Goal: Task Accomplishment & Management: Complete application form

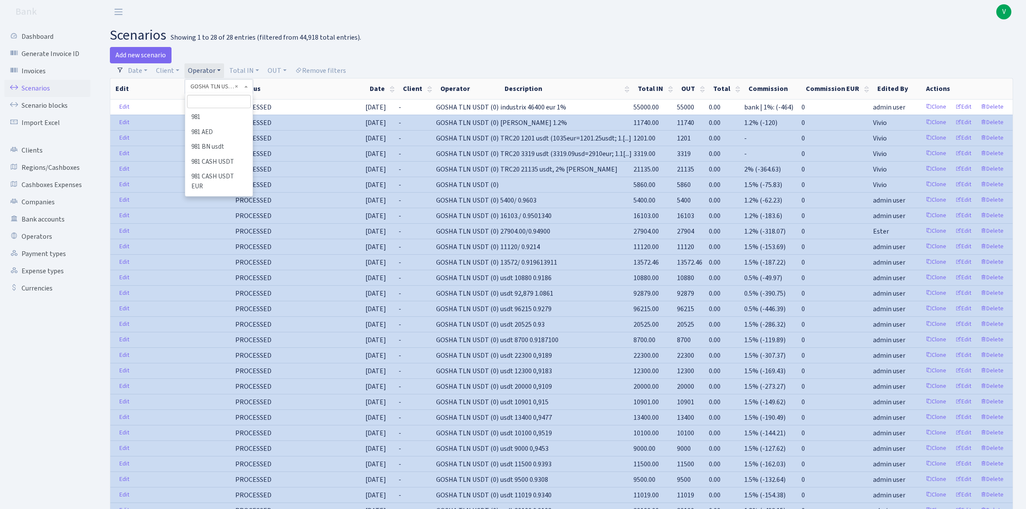
select select "317"
select select "100"
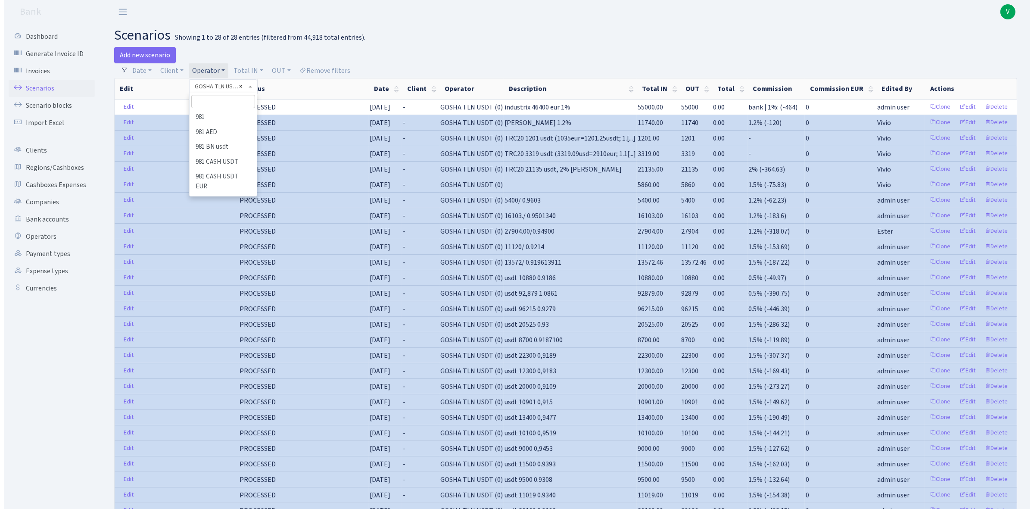
scroll to position [2153, 0]
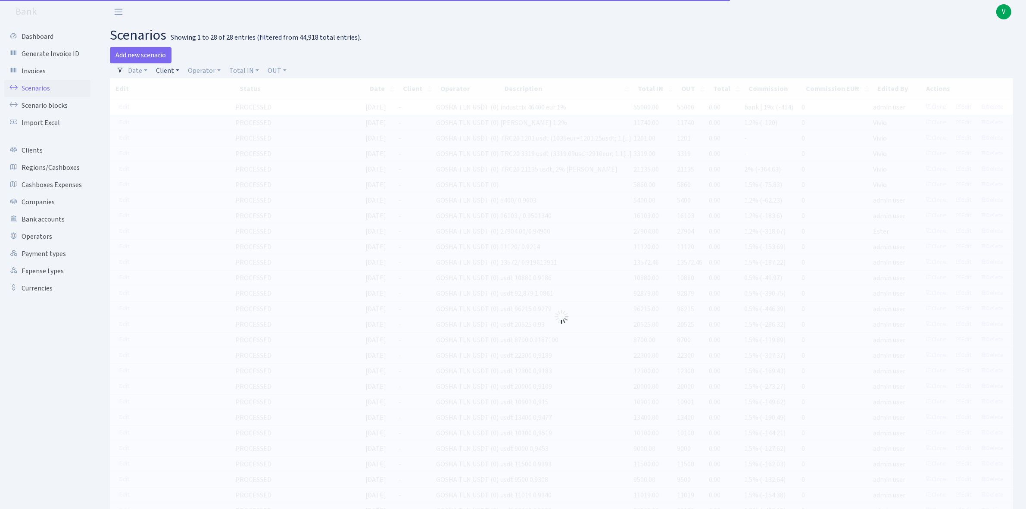
click at [166, 71] on link "Client" at bounding box center [168, 70] width 30 height 15
click at [185, 102] on input "search" at bounding box center [187, 101] width 64 height 13
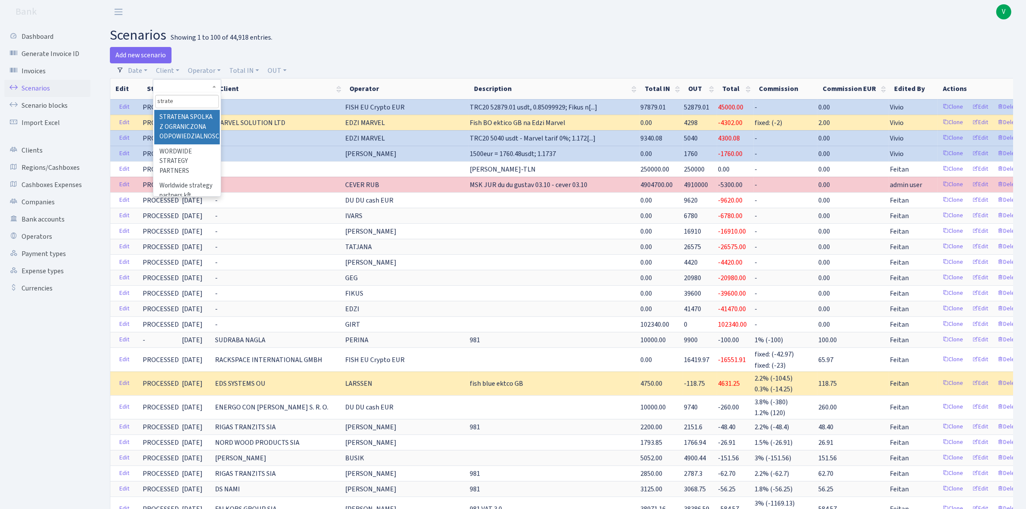
type input "strate"
click at [186, 124] on li "STRATENA SPOLKA Z OGRANICZONA ODPOWIEDZIALNOSCIA" at bounding box center [186, 127] width 65 height 34
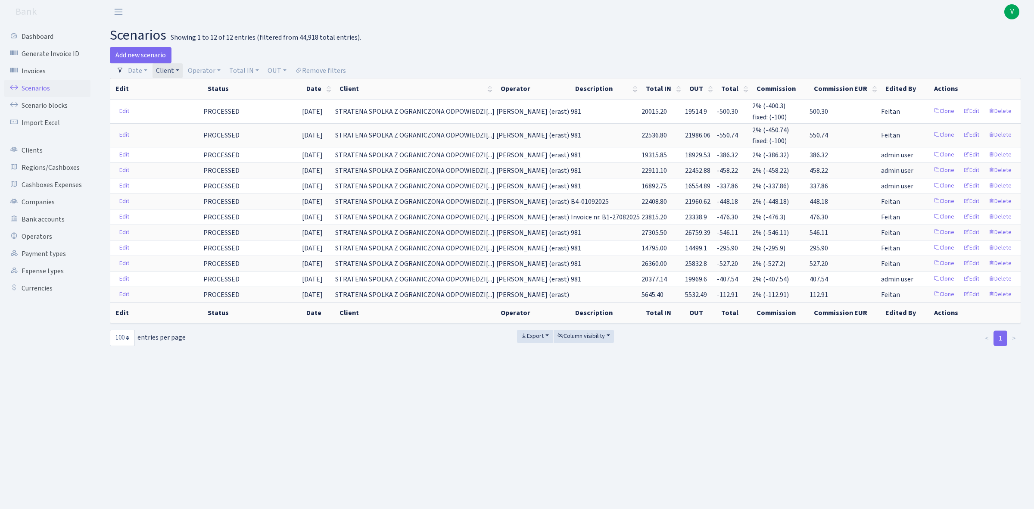
drag, startPoint x: 172, startPoint y: 72, endPoint x: 192, endPoint y: 79, distance: 21.1
click at [172, 71] on link "Client" at bounding box center [168, 70] width 30 height 15
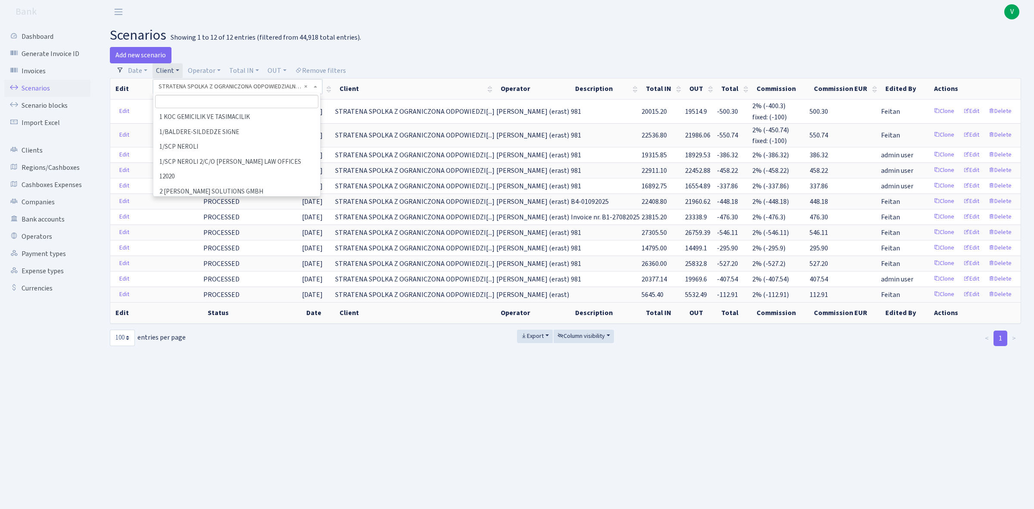
scroll to position [41756, 0]
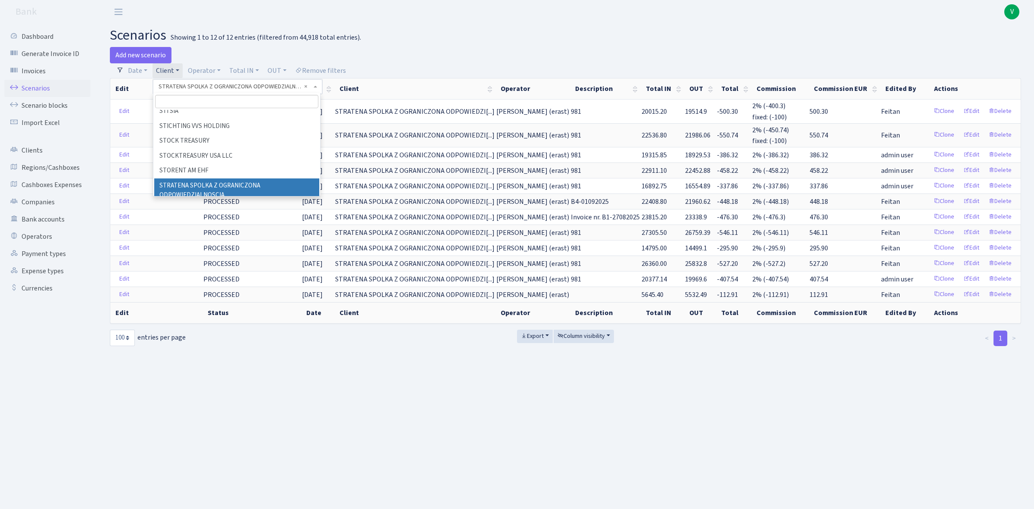
click at [302, 85] on span "× STRATENA SPOLKA Z OGRANICZONA ODPOWIEDZIALNOSCIA" at bounding box center [235, 86] width 153 height 9
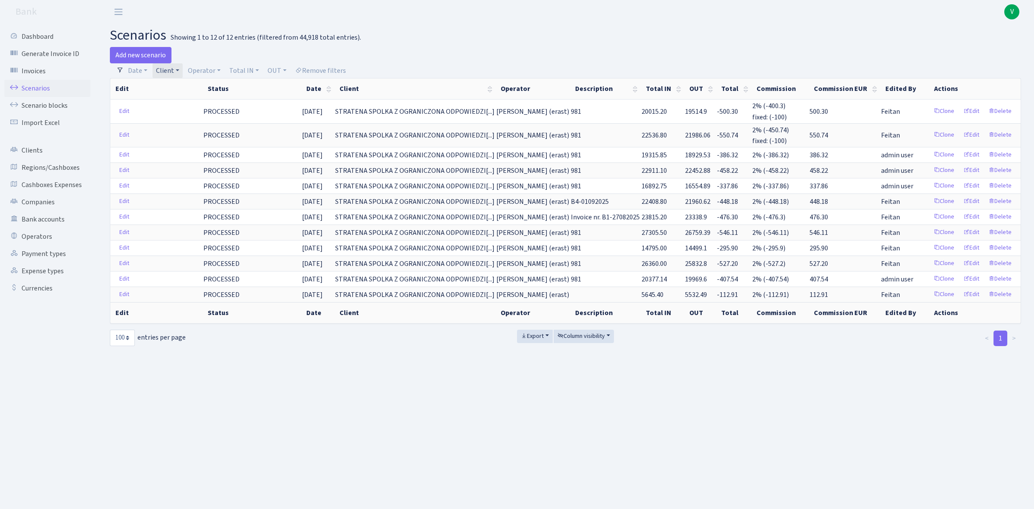
click at [171, 69] on link "Client" at bounding box center [168, 70] width 30 height 15
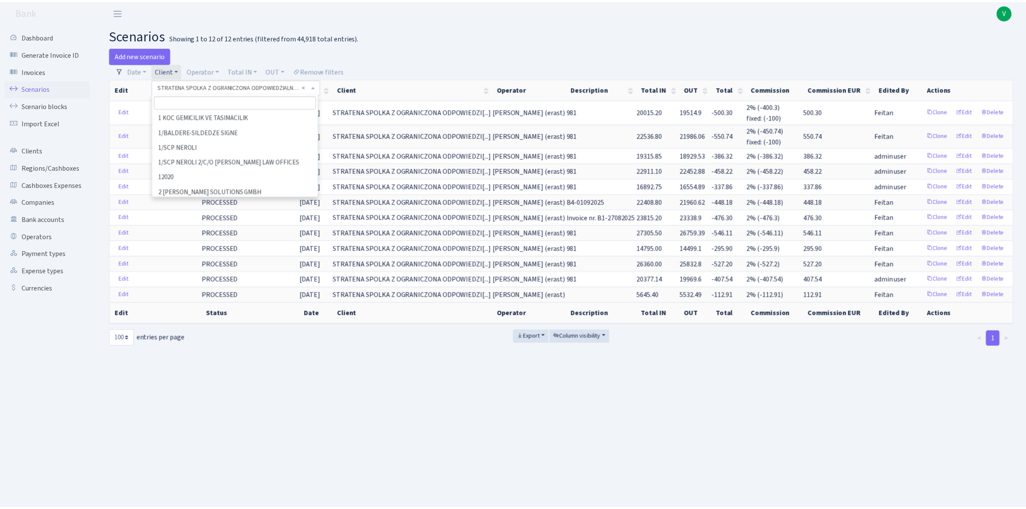
scroll to position [41771, 0]
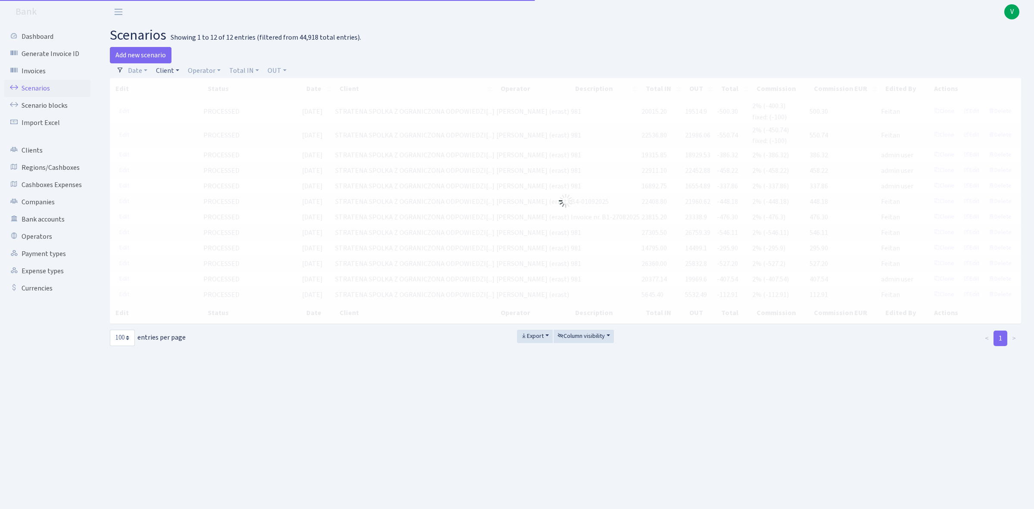
click at [169, 74] on link "Client" at bounding box center [168, 70] width 30 height 15
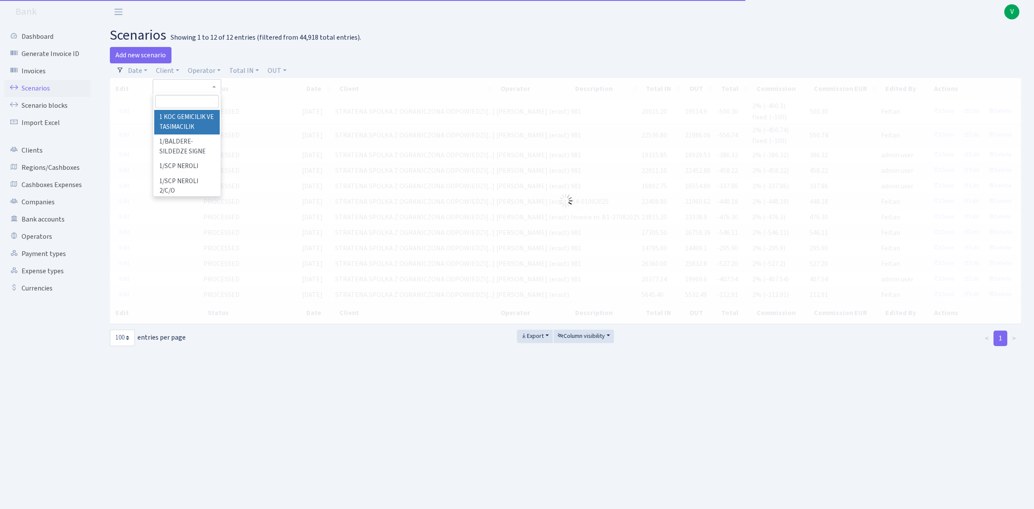
click at [177, 100] on input "search" at bounding box center [187, 101] width 64 height 13
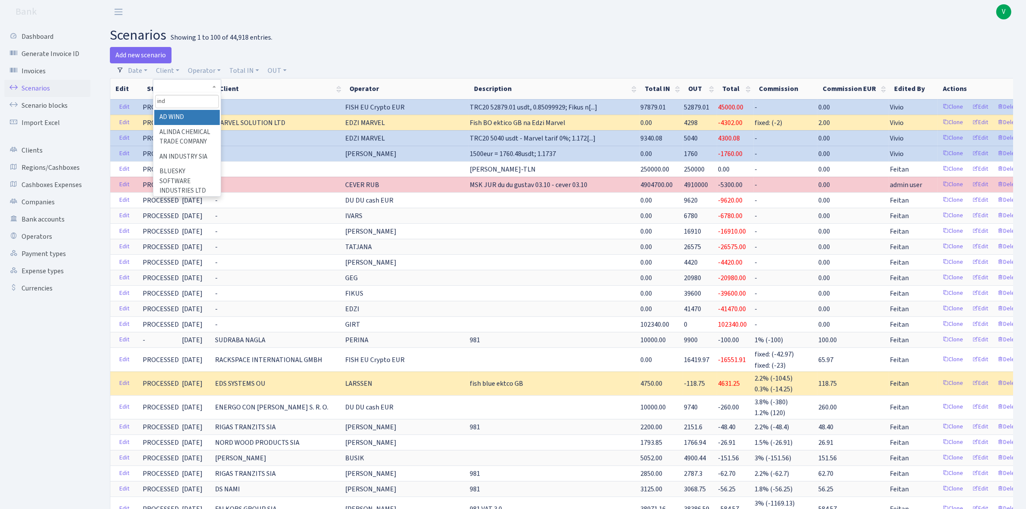
type input "indo"
click at [337, 34] on h2 "scenarios Showing 1 to 100 of 44,918 entries." at bounding box center [561, 35] width 903 height 16
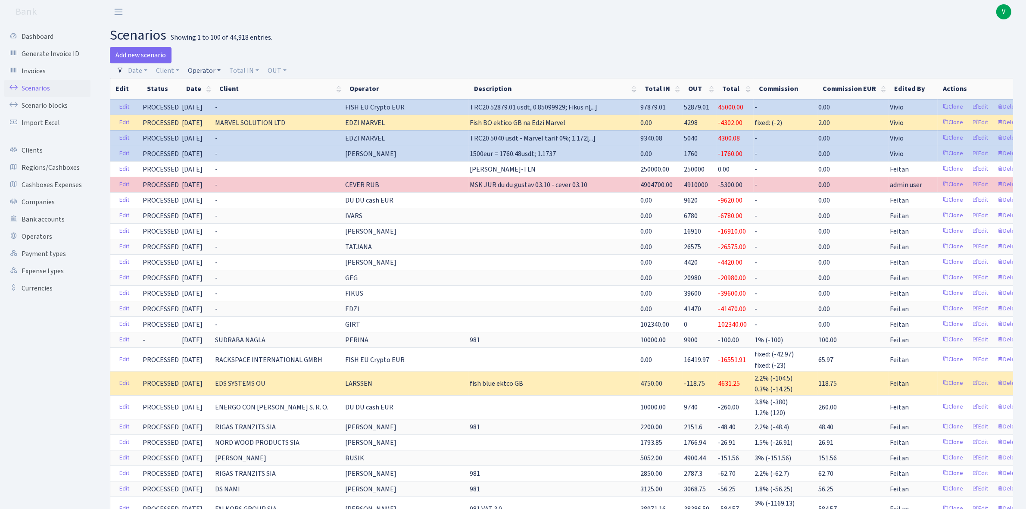
click at [207, 71] on link "Operator" at bounding box center [204, 70] width 40 height 15
click at [211, 100] on input "search" at bounding box center [219, 101] width 64 height 13
type input "edzi"
click at [231, 164] on li "EDZI MARVEL usdt" at bounding box center [218, 171] width 65 height 15
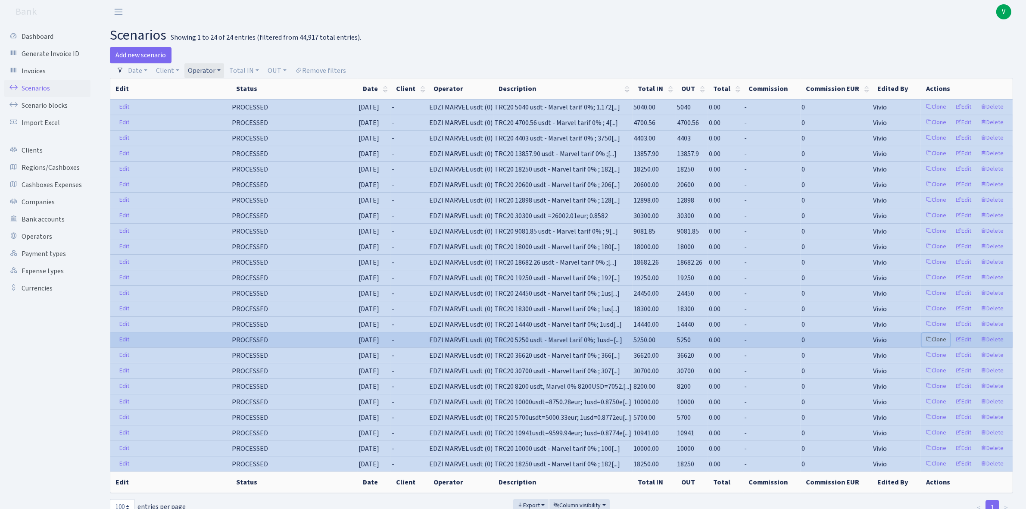
click at [938, 342] on link "Clone" at bounding box center [935, 339] width 28 height 13
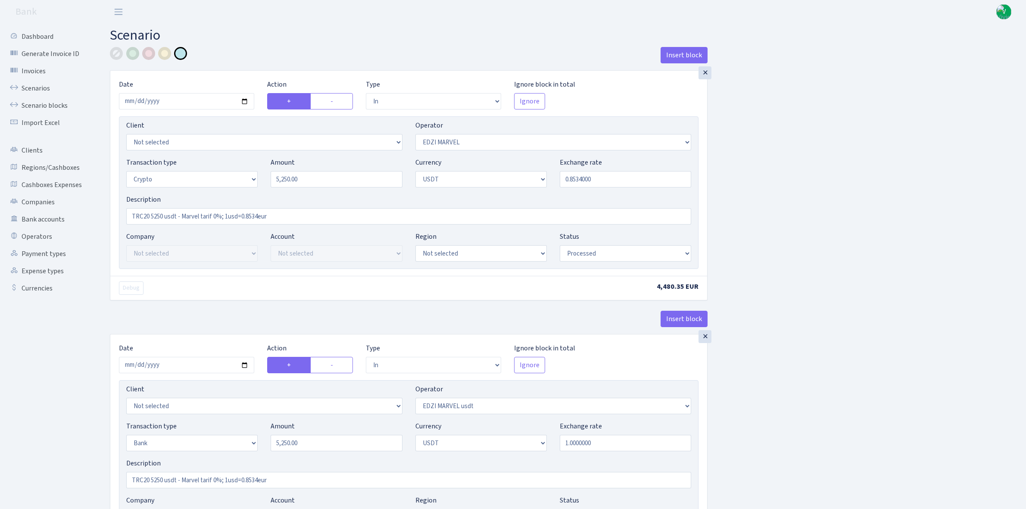
select select "in"
select select "494"
select select "3"
select select "6"
select select "processed"
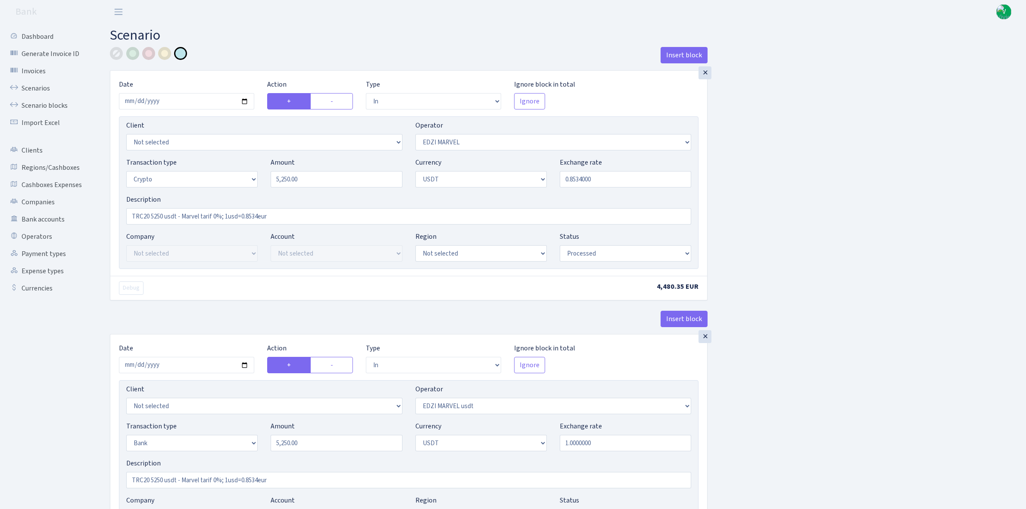
select select "in"
select select "495"
select select "2"
select select "6"
select select "20"
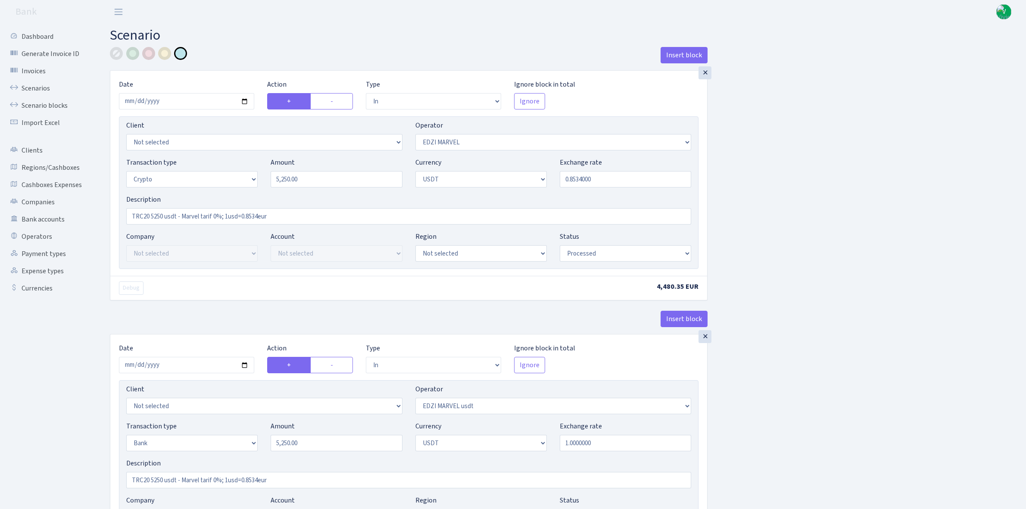
select select "57"
select select "processed"
select select "out"
select select "495"
select select "15"
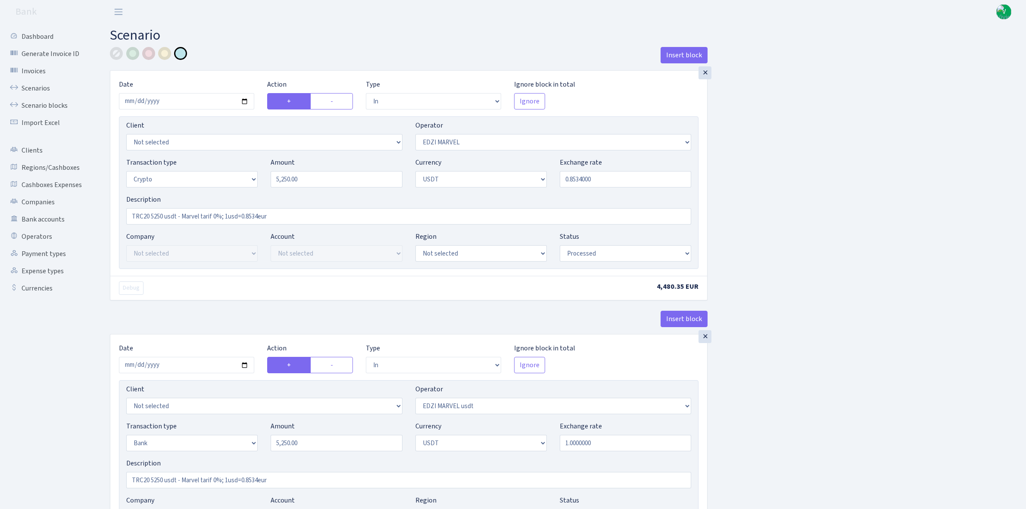
select select "6"
select select "processed"
click at [246, 103] on input "2025-06-27" at bounding box center [186, 101] width 135 height 16
type input "[DATE]"
drag, startPoint x: 317, startPoint y: 180, endPoint x: 241, endPoint y: 166, distance: 76.6
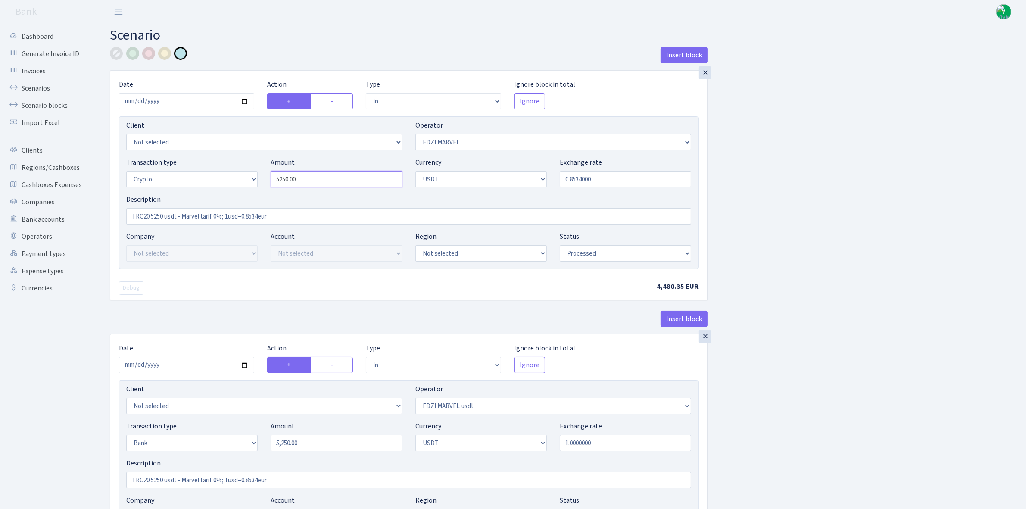
click at [241, 166] on div "Transaction type Not selected 981 ELF FISH crypto GIRT IVO dekl MM-BALTIC eur U…" at bounding box center [409, 175] width 578 height 37
click at [581, 179] on input "0.8534000" at bounding box center [625, 179] width 131 height 16
type input "29,350.00"
drag, startPoint x: 577, startPoint y: 179, endPoint x: 653, endPoint y: 187, distance: 75.7
click at [653, 187] on input "0.8534000" at bounding box center [625, 179] width 131 height 16
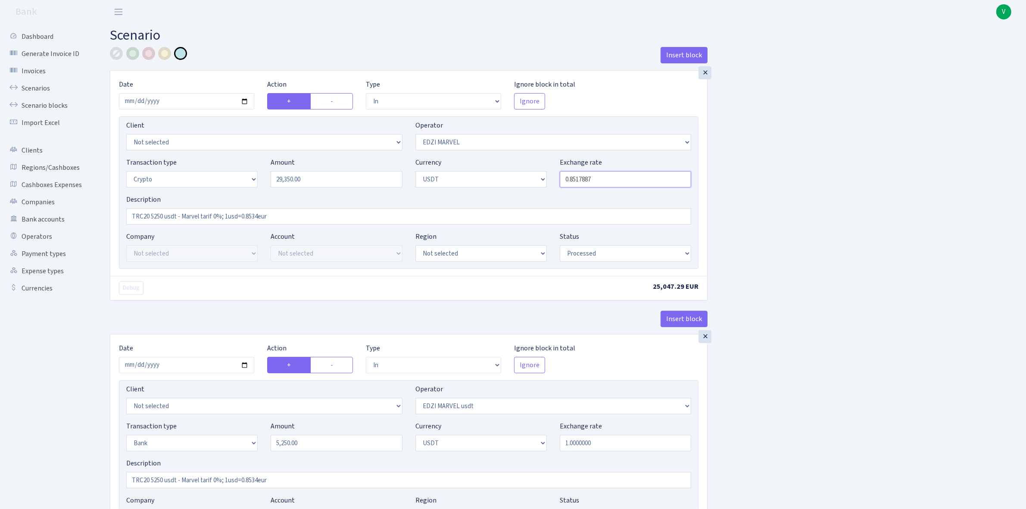
type input "0.8517887"
click at [880, 202] on div "Insert block × Date 2025-10-03 Action + - Type --- In Out Commission Field requ…" at bounding box center [561, 473] width 916 height 853
click at [164, 218] on input "TRC20 5250 usdt - Marvel tarif 0%; 1usd=0.8534eur" at bounding box center [408, 216] width 565 height 16
drag, startPoint x: 229, startPoint y: 214, endPoint x: 409, endPoint y: 238, distance: 182.1
click at [409, 238] on div "Client Not selected 1 KOC GEMICILIK VE TASIMACILIK 1/BALDERE-SILDEDZE SIGNE 1/S…" at bounding box center [408, 192] width 579 height 153
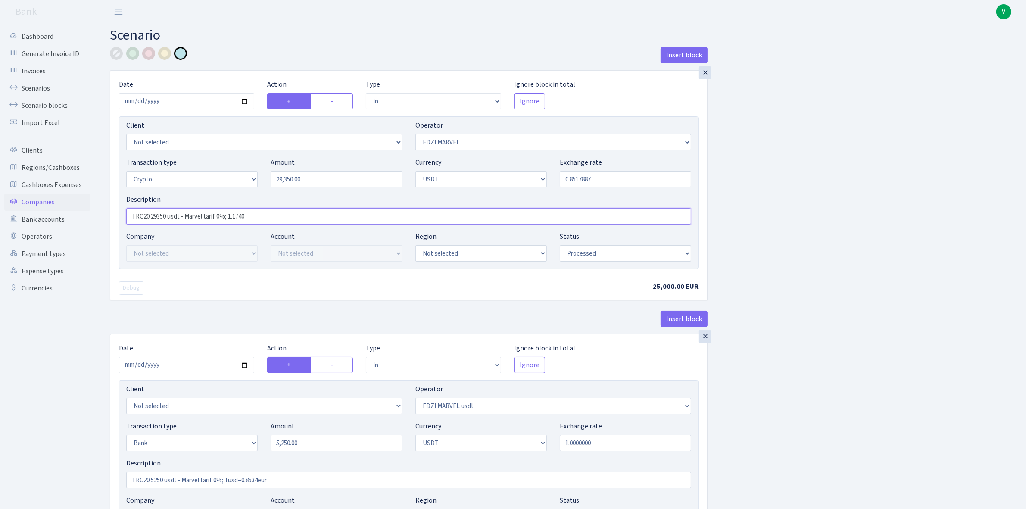
drag, startPoint x: 246, startPoint y: 212, endPoint x: 85, endPoint y: 197, distance: 161.4
click at [85, 197] on div "Dashboard Generate Invoice ID Invoices Scenarios Scenario blocks Import Excel C…" at bounding box center [513, 470] width 1026 height 893
type input "TRC20 29350 usdt - Marvel tarif 0%; 1.1740"
click at [244, 365] on input "2025-06-27" at bounding box center [186, 365] width 135 height 16
type input "2025-10-03"
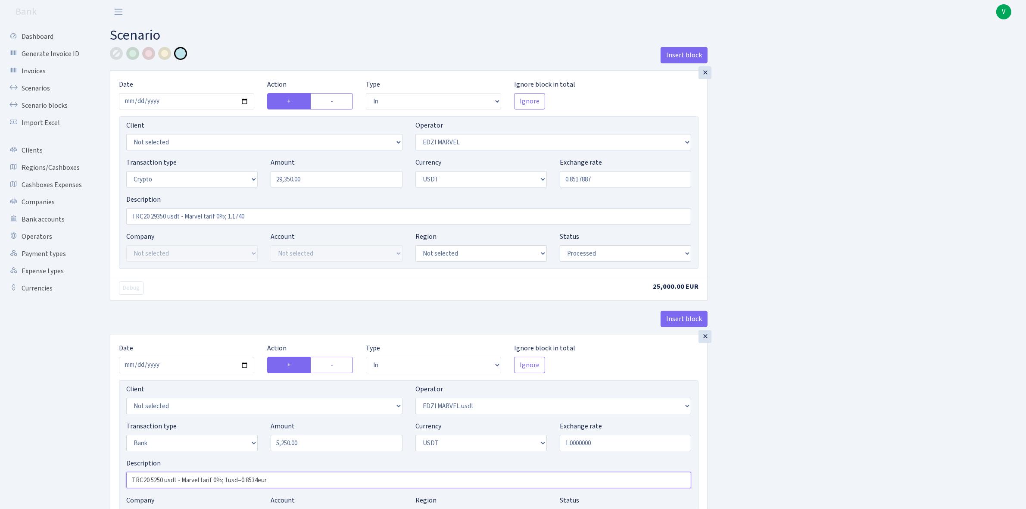
drag, startPoint x: 255, startPoint y: 478, endPoint x: 89, endPoint y: 465, distance: 166.4
click at [89, 465] on div "Dashboard Generate Invoice ID Invoices Scenarios Scenario blocks Import Excel C…" at bounding box center [513, 470] width 1026 height 893
paste input "29350 usdt - Marvel tarif 0%; 1.1740"
type input "TRC20 29350 usdt - Marvel tarif 0%; 1.1740"
click at [299, 448] on input "5250.00" at bounding box center [336, 443] width 131 height 16
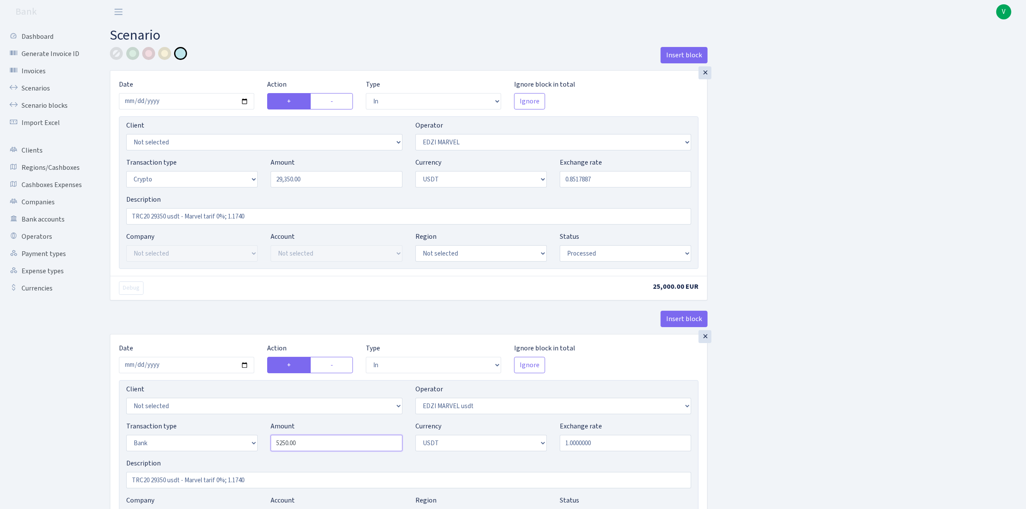
drag, startPoint x: 321, startPoint y: 445, endPoint x: 236, endPoint y: 434, distance: 86.0
click at [236, 434] on div "Transaction type Not selected 981 ELF FISH crypto GIRT IVO dekl MM-BALTIC eur U…" at bounding box center [409, 439] width 578 height 37
click at [628, 435] on div "Exchange rate 1.0000000" at bounding box center [625, 436] width 131 height 30
type input "29,350.00"
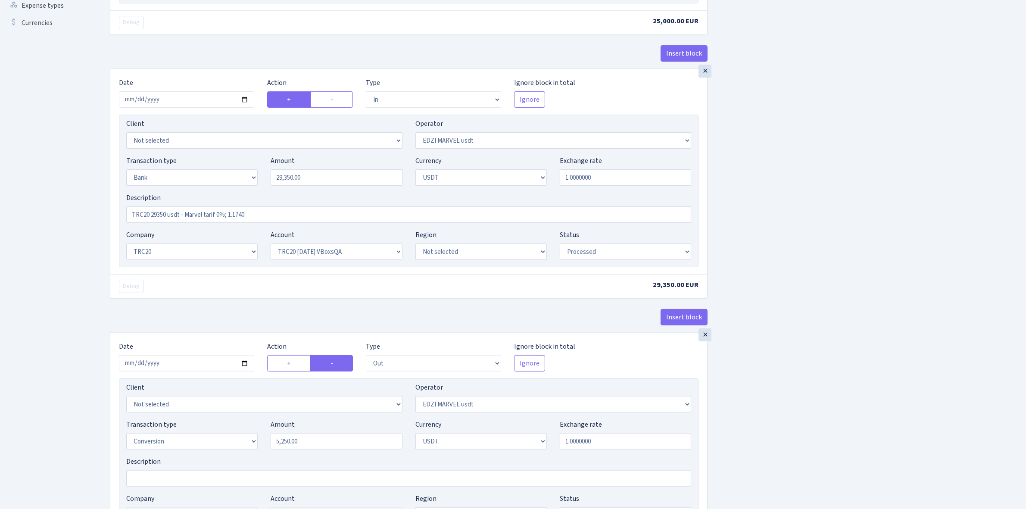
scroll to position [323, 0]
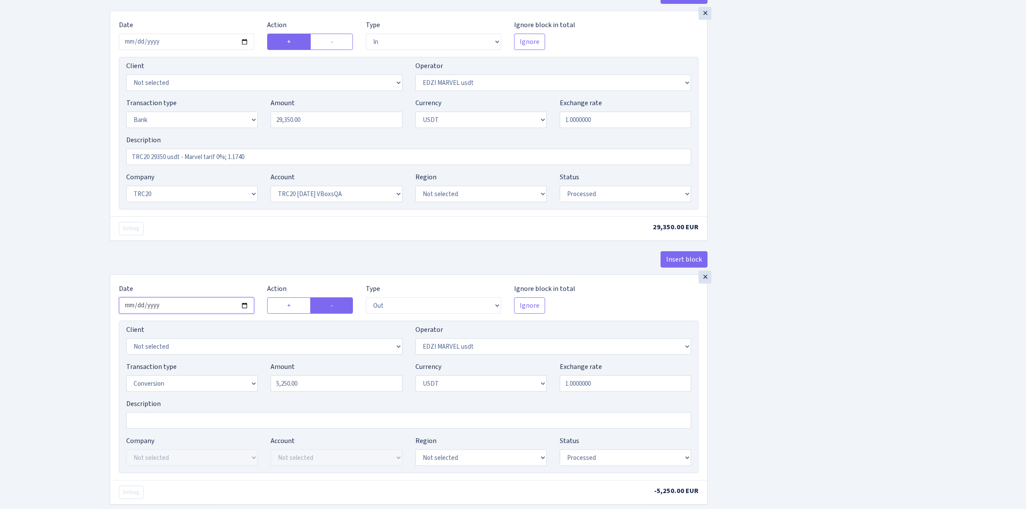
click at [243, 311] on input "2025-06-27" at bounding box center [186, 305] width 135 height 16
type input "2025-10-03"
click at [311, 193] on select "Not selected TRC20 2024.08.01 S8dYrDY TRC20 2024.09.12 KEMg2gdc TRC20 2024.10.1…" at bounding box center [336, 194] width 131 height 16
select select "61"
click at [271, 187] on select "Not selected TRC20 2024.08.01 S8dYrDY TRC20 2024.09.12 KEMg2gdc TRC20 2024.10.1…" at bounding box center [336, 194] width 131 height 16
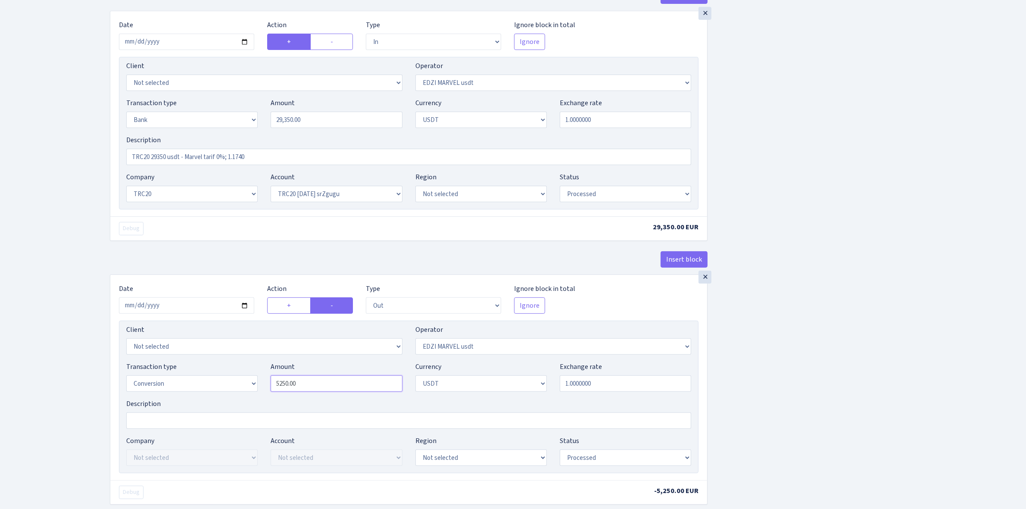
drag, startPoint x: 268, startPoint y: 380, endPoint x: 227, endPoint y: 373, distance: 41.6
click at [227, 373] on div "Transaction type Not selected 981 ELF FISH crypto GIRT IVO dekl MM-BALTIC eur U…" at bounding box center [409, 379] width 578 height 37
click at [817, 322] on div "Insert block × Date 2025-10-03 Action + - Type --- In Out Commission Field requ…" at bounding box center [561, 150] width 916 height 853
type input "29,350.00"
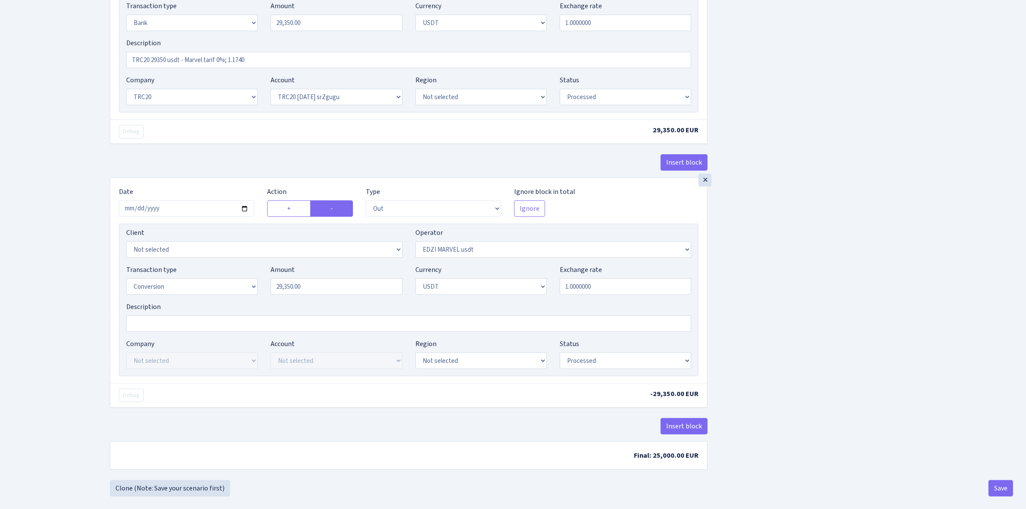
scroll to position [433, 0]
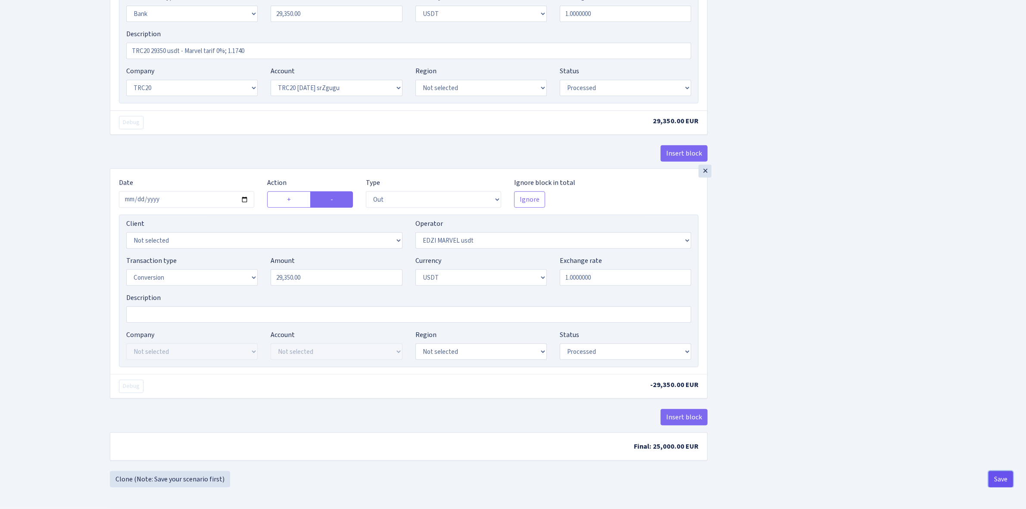
click at [1002, 479] on button "Save" at bounding box center [1000, 479] width 25 height 16
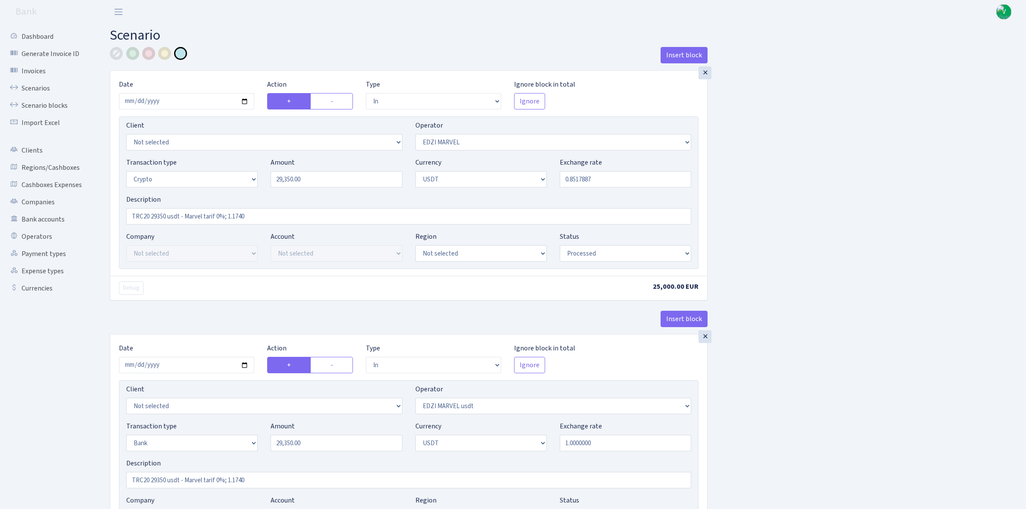
select select "in"
select select "494"
select select "3"
select select "6"
select select "processed"
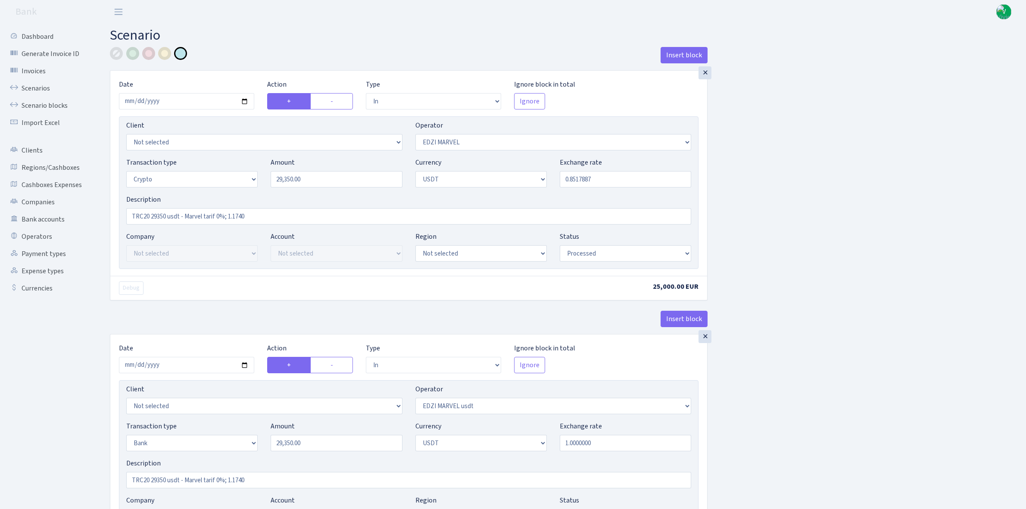
select select "in"
select select "495"
select select "2"
select select "6"
select select "20"
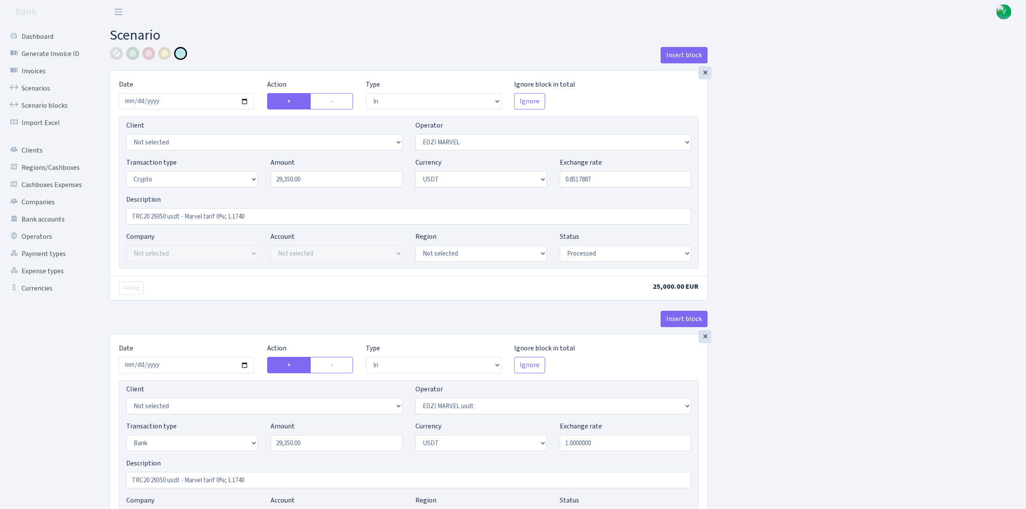
select select "61"
select select "processed"
select select "out"
select select "495"
select select "15"
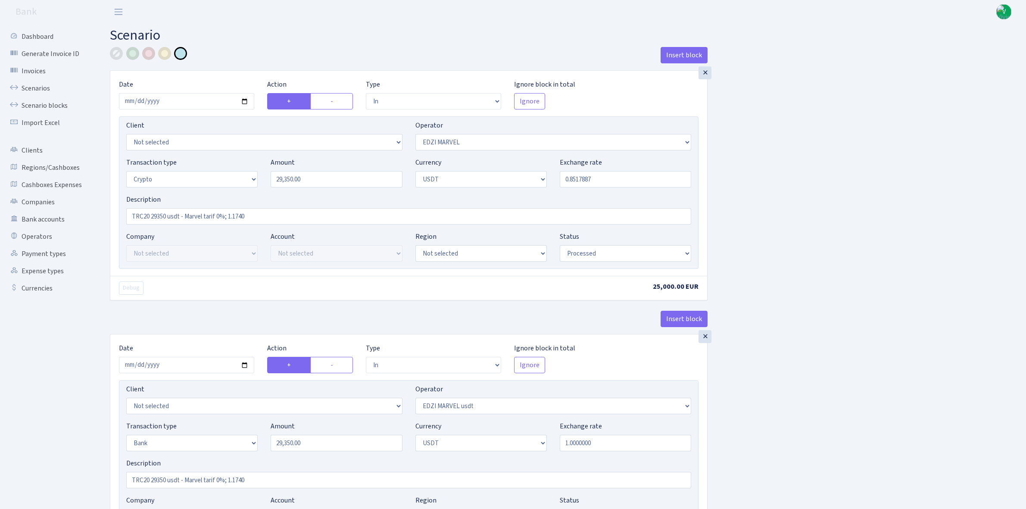
select select "6"
select select "processed"
click at [38, 85] on link "Scenarios" at bounding box center [47, 88] width 86 height 17
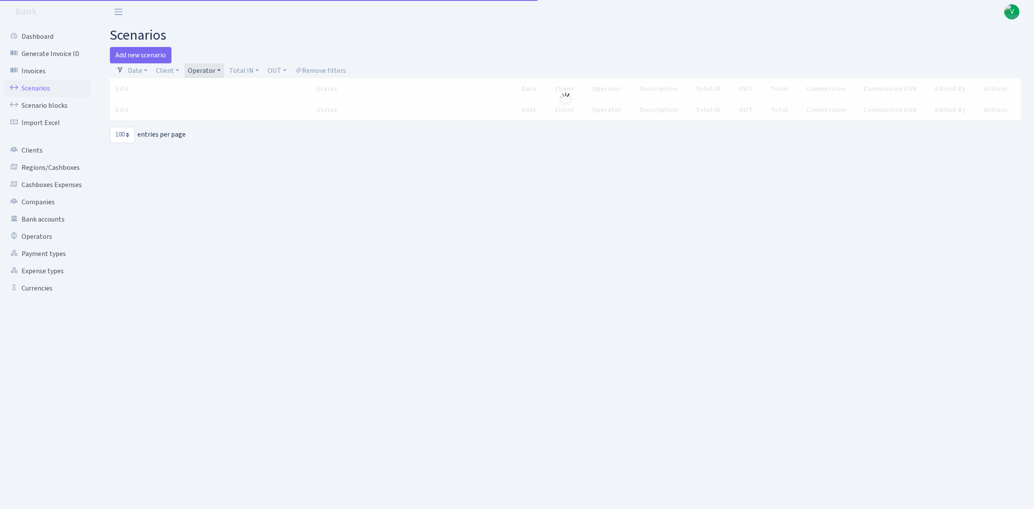
select select "100"
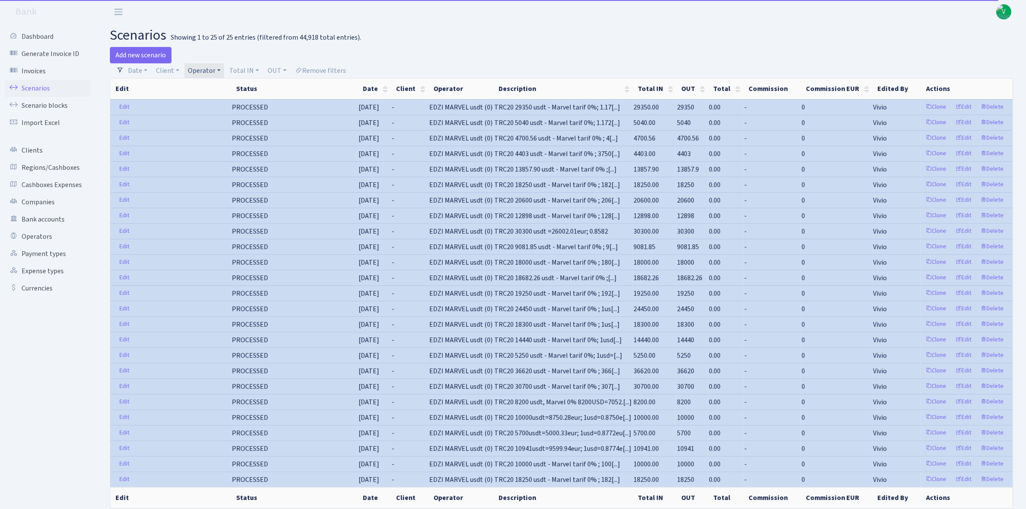
click at [196, 72] on link "Operator" at bounding box center [204, 70] width 40 height 15
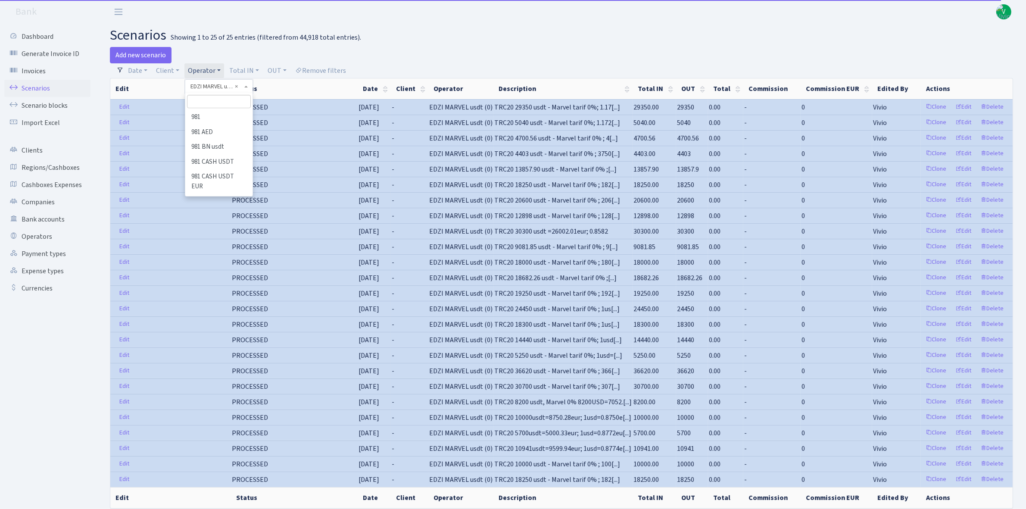
scroll to position [1511, 0]
click at [227, 121] on li "EDZI MARVEL" at bounding box center [218, 113] width 65 height 15
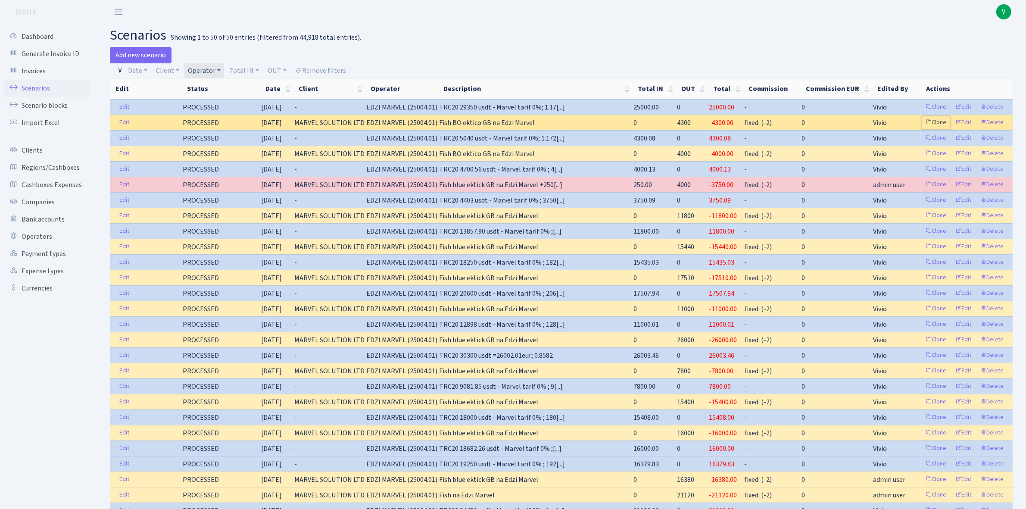
click at [934, 121] on link "Clone" at bounding box center [935, 122] width 28 height 13
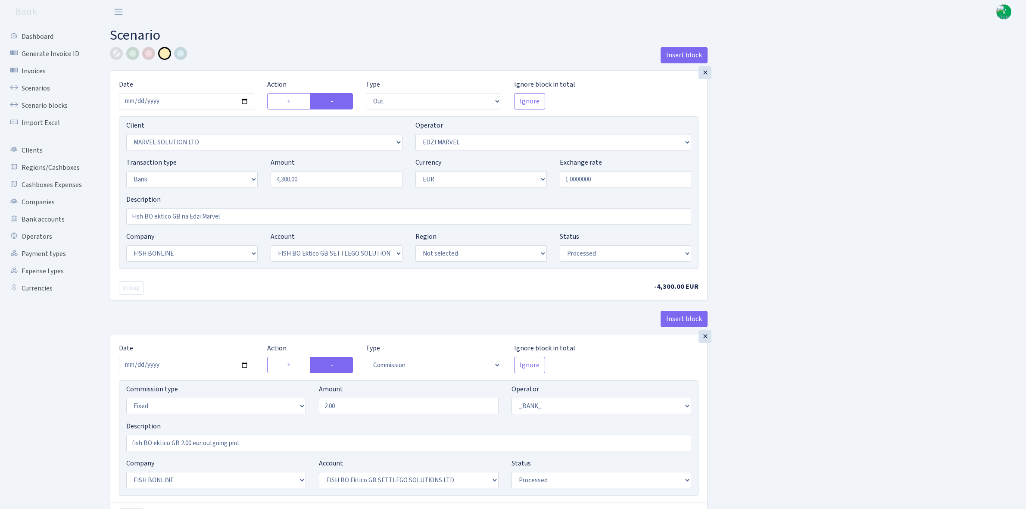
select select "out"
select select "3154"
select select "494"
select select "2"
select select "1"
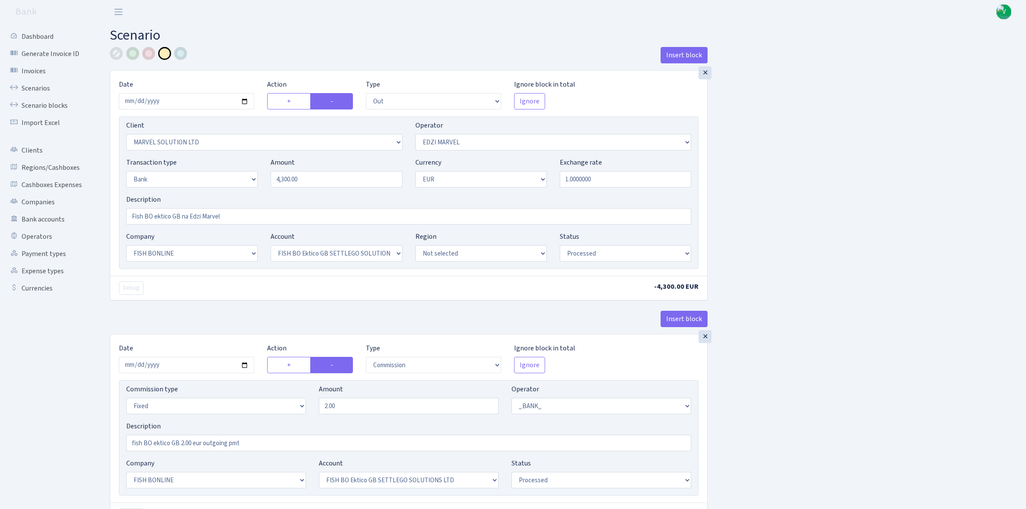
select select "22"
select select "63"
select select "processed"
select select "commission"
select select "fixed"
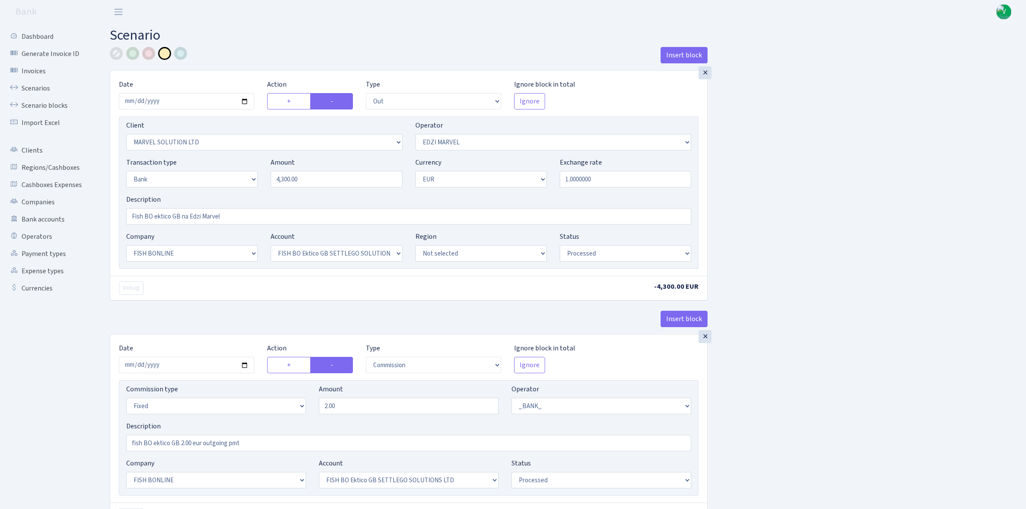
select select "1"
select select "22"
select select "63"
select select "processed"
drag, startPoint x: 315, startPoint y: 177, endPoint x: 210, endPoint y: 166, distance: 105.8
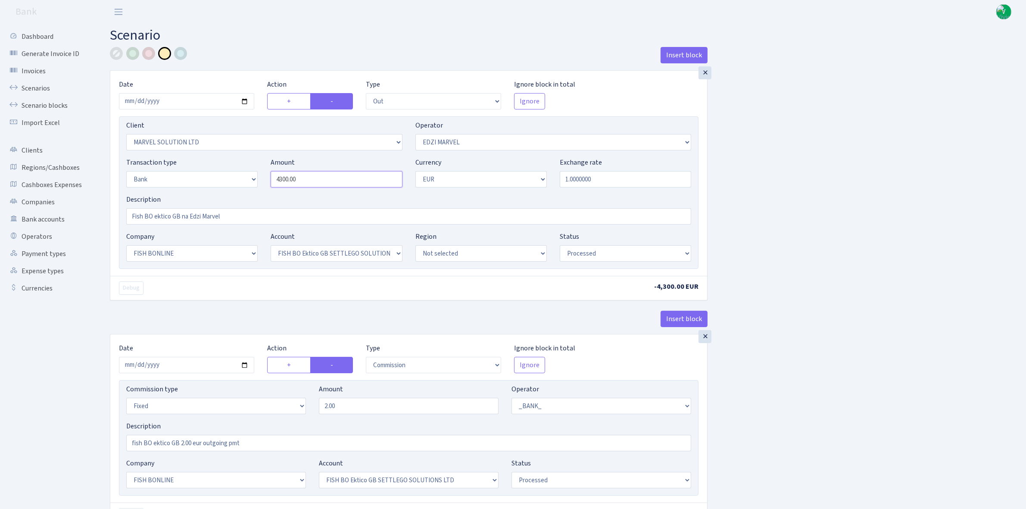
click at [212, 167] on div "Transaction type Not selected 981 ELF FISH crypto GIRT IVO dekl MM-BALTIC eur U…" at bounding box center [409, 175] width 578 height 37
click at [613, 184] on input "1.0000000" at bounding box center [625, 179] width 131 height 16
type input "25,000.00"
click at [899, 365] on div "Insert block × Date 2025-10-03 Action + - Type --- In Out Commission Field requ…" at bounding box center [561, 323] width 916 height 552
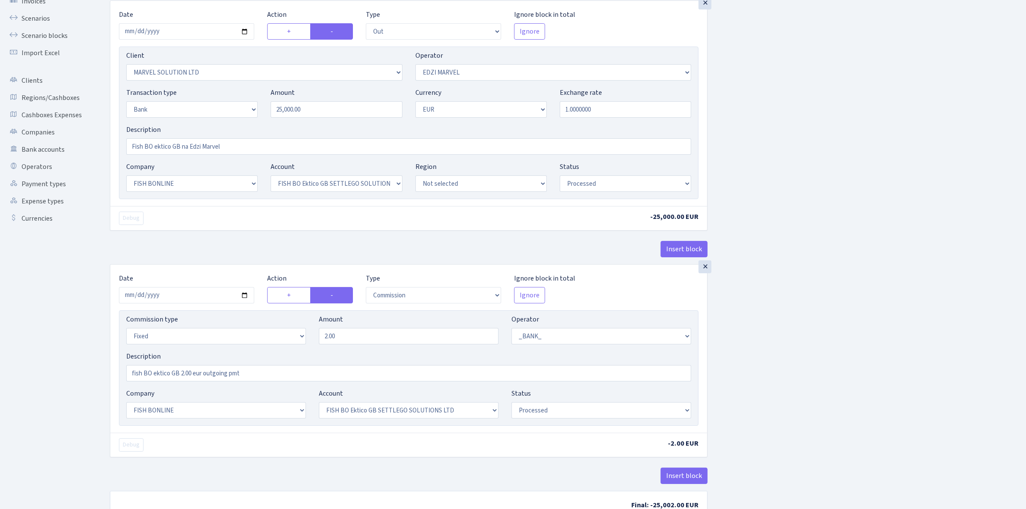
scroll to position [131, 0]
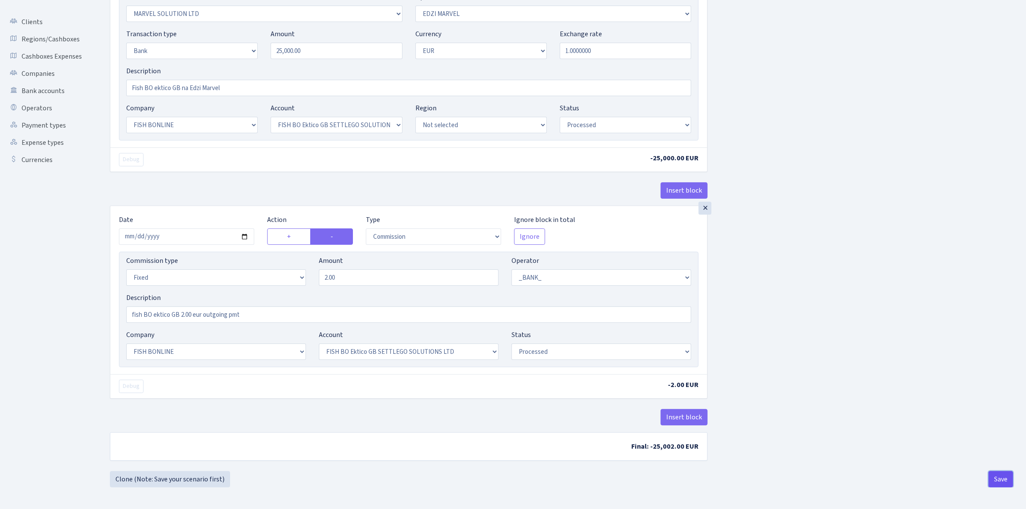
click at [1003, 477] on button "Save" at bounding box center [1000, 479] width 25 height 16
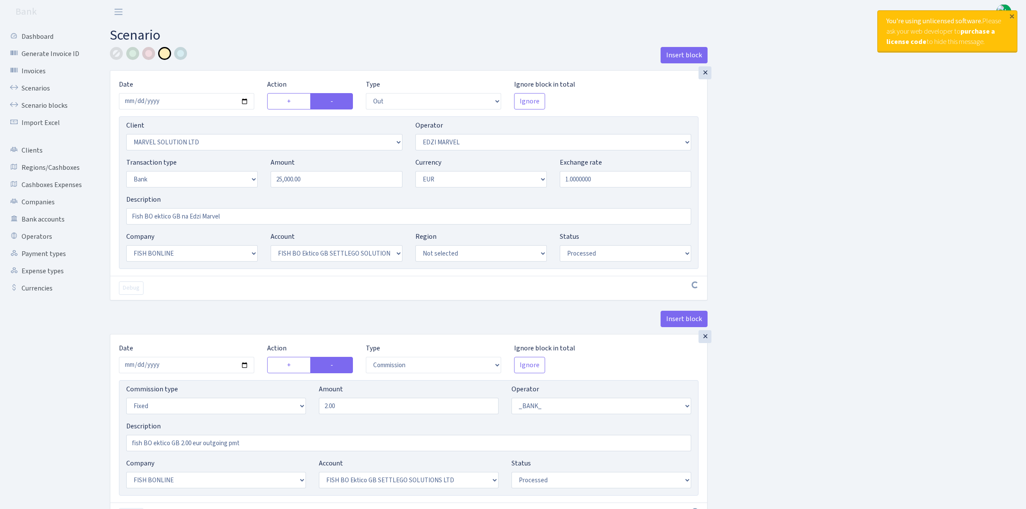
select select "out"
select select "3154"
select select "494"
select select "2"
select select "1"
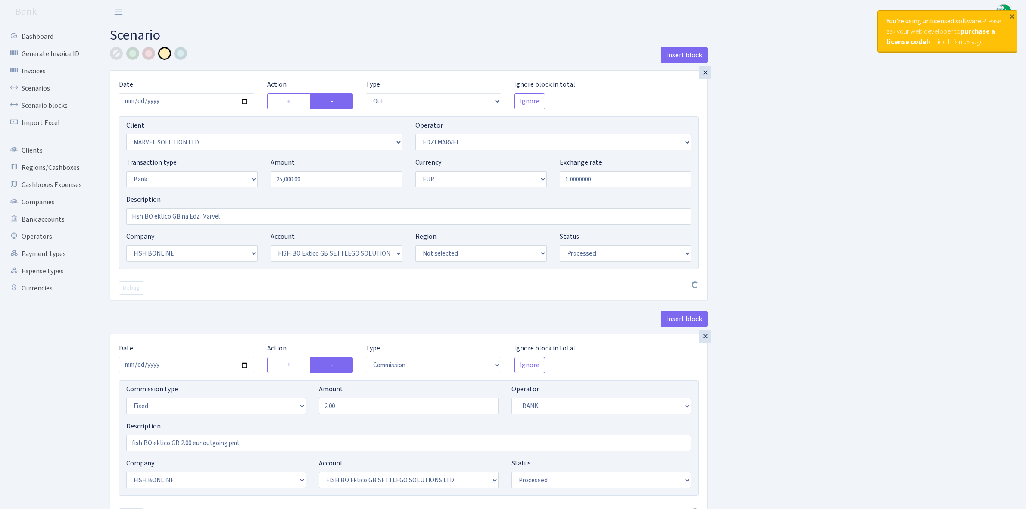
select select "22"
select select "63"
select select "processed"
select select "commission"
select select "fixed"
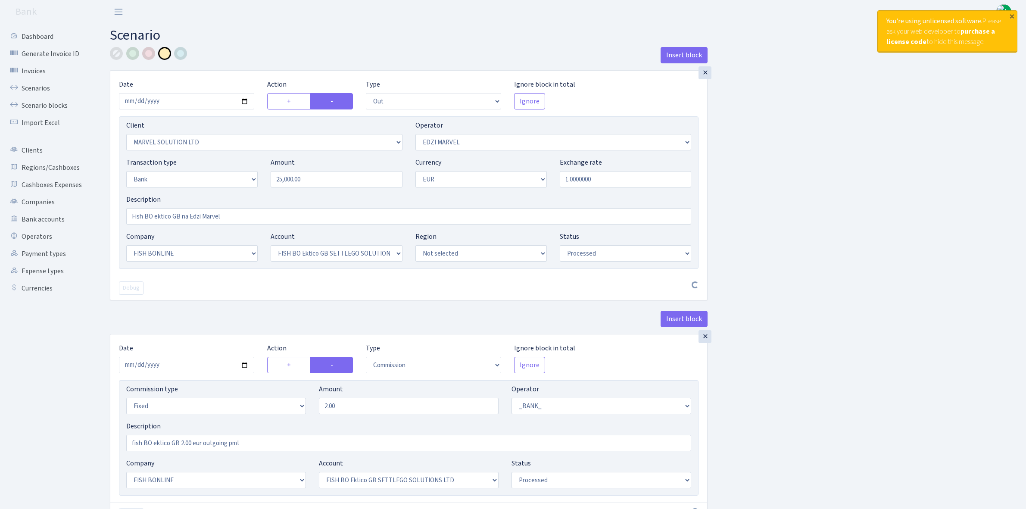
select select "1"
select select "22"
select select "63"
select select "processed"
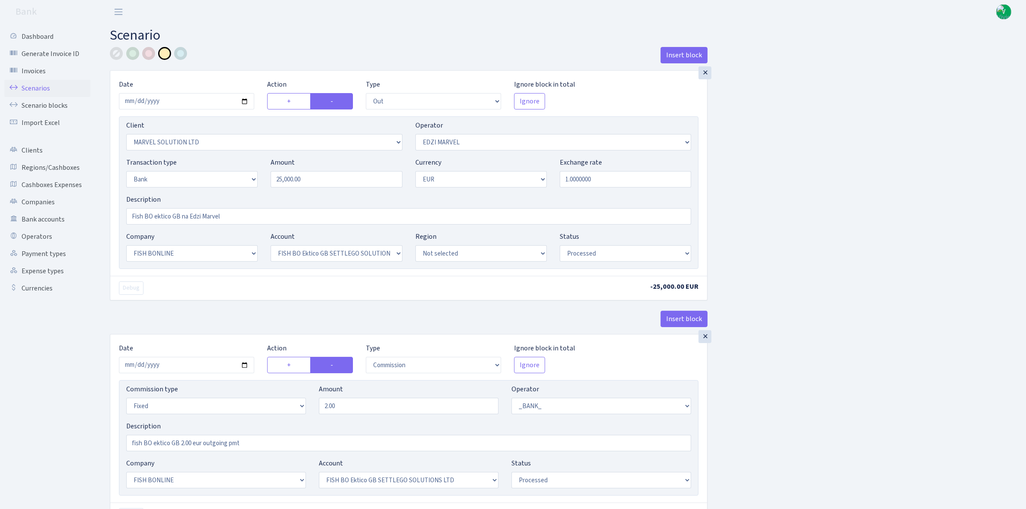
click at [40, 86] on link "Scenarios" at bounding box center [47, 88] width 86 height 17
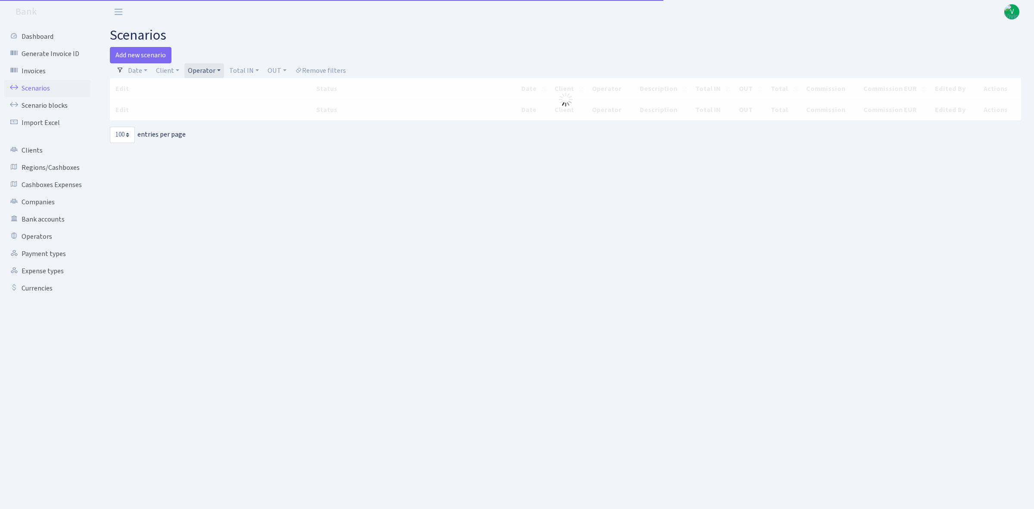
select select "100"
